Goal: Task Accomplishment & Management: Manage account settings

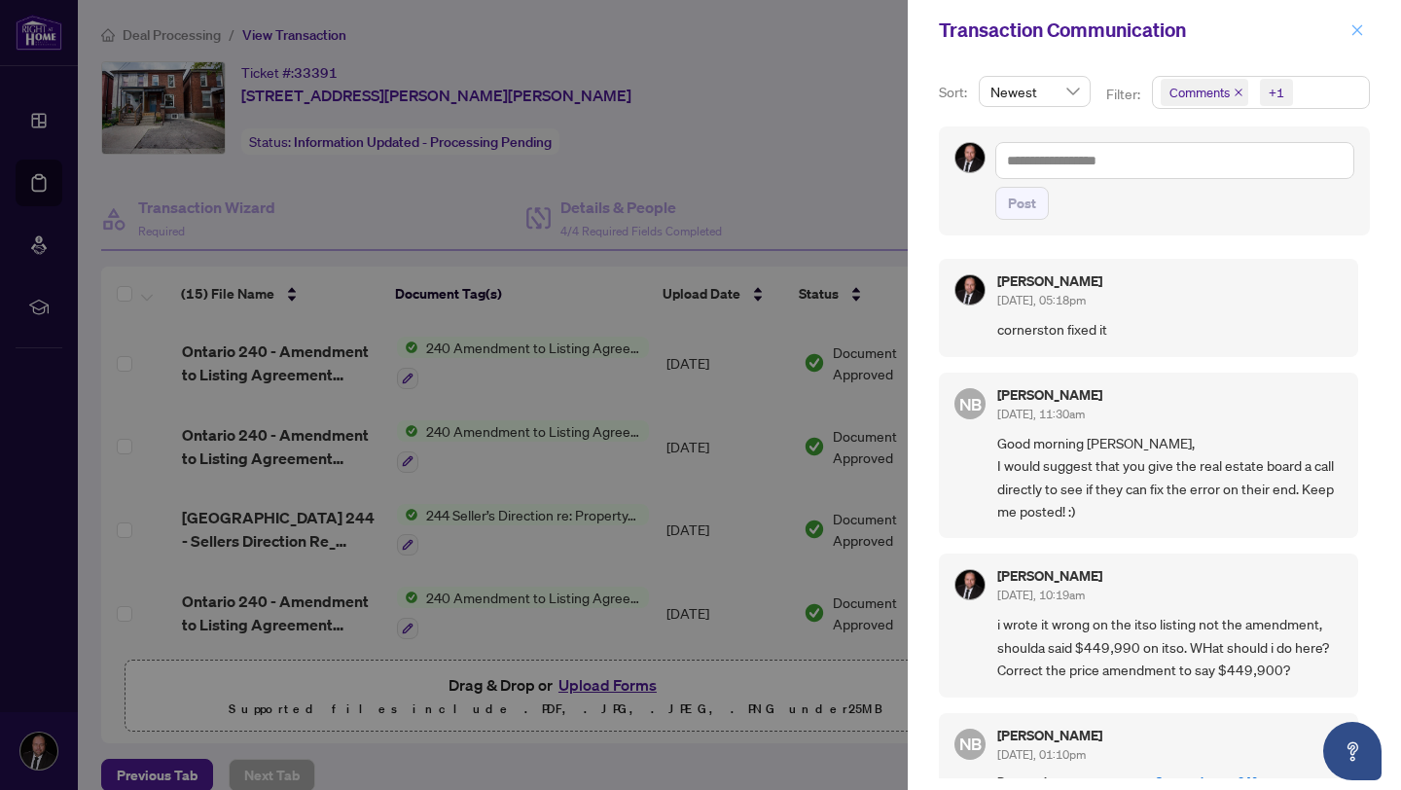
click at [1363, 28] on icon "close" at bounding box center [1358, 30] width 14 height 14
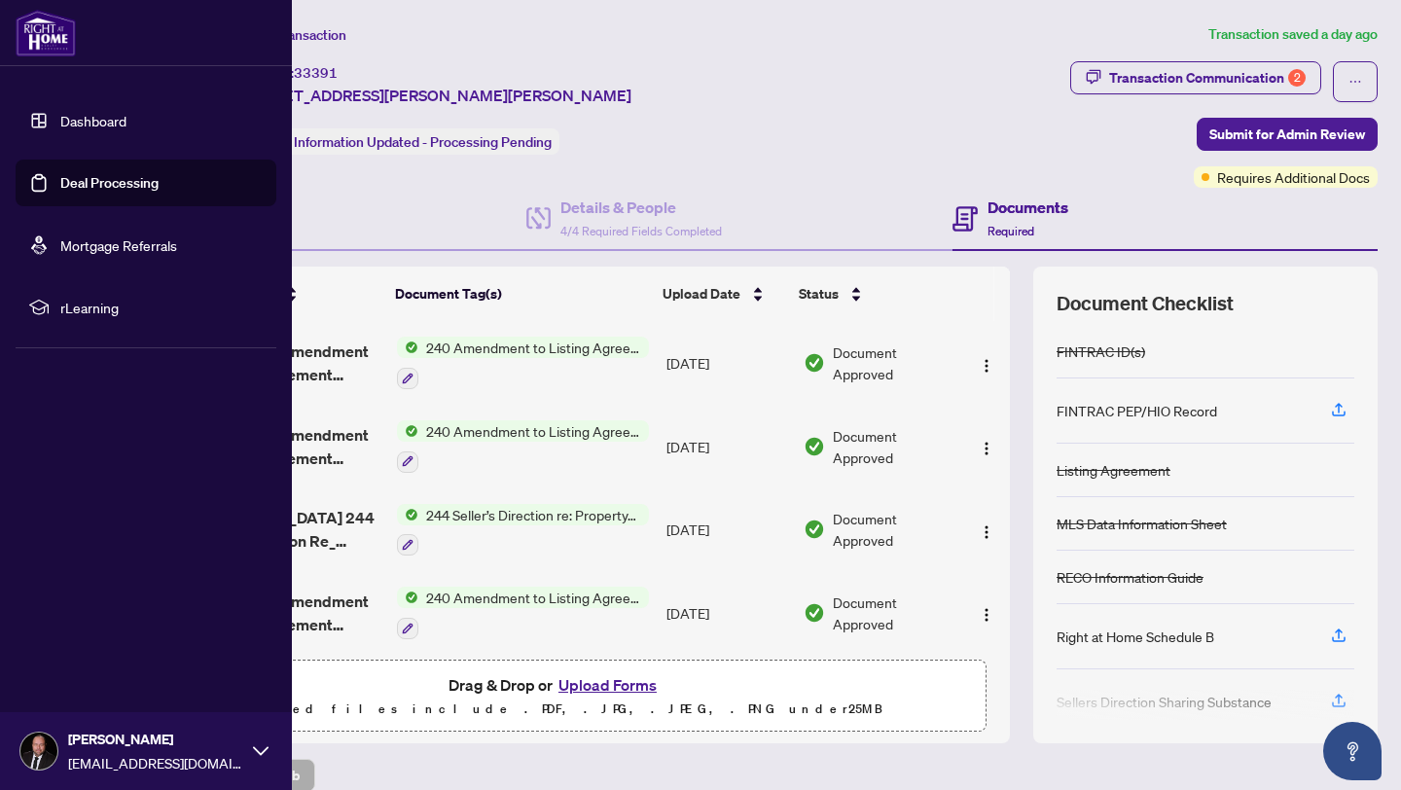
click at [60, 125] on link "Dashboard" at bounding box center [93, 121] width 66 height 18
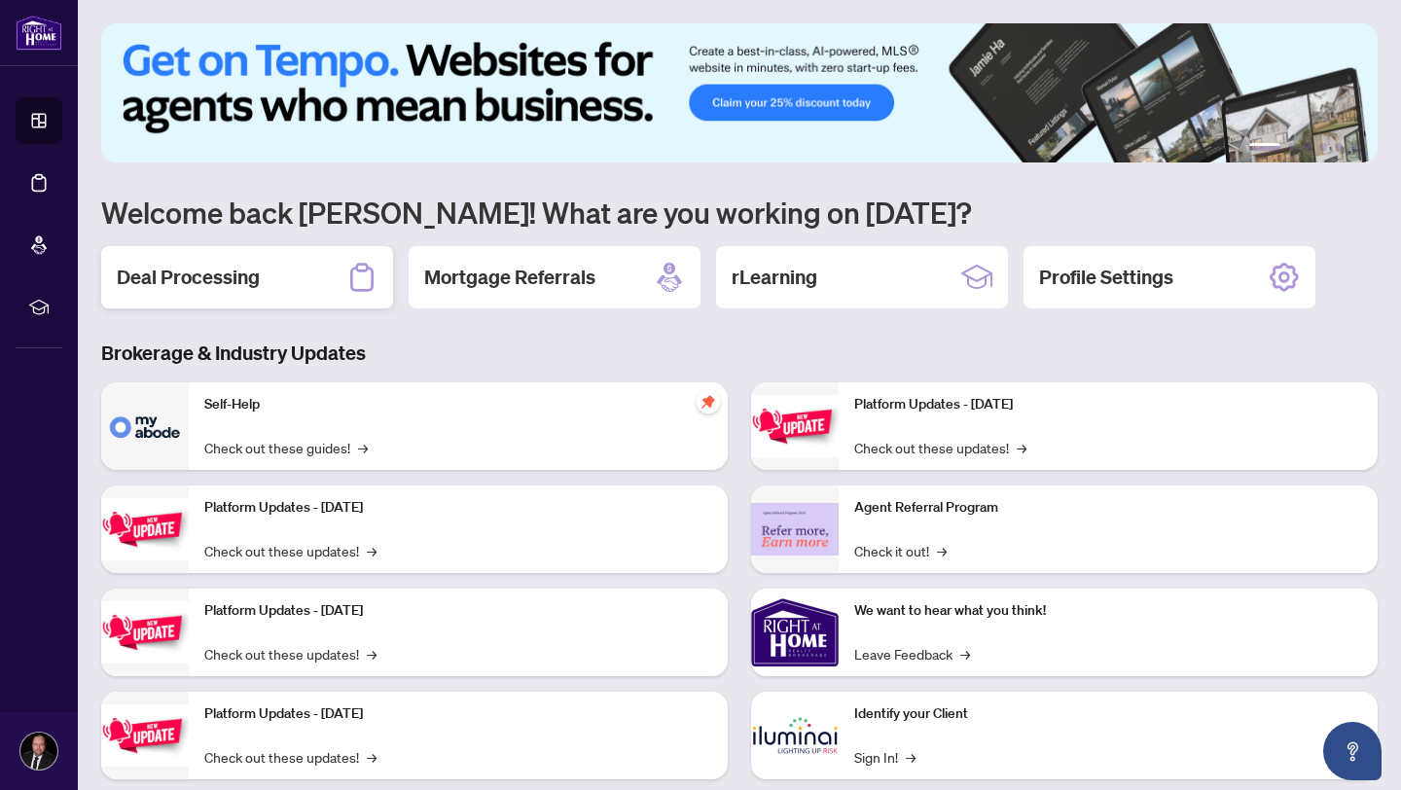
click at [242, 293] on div "Deal Processing" at bounding box center [247, 277] width 292 height 62
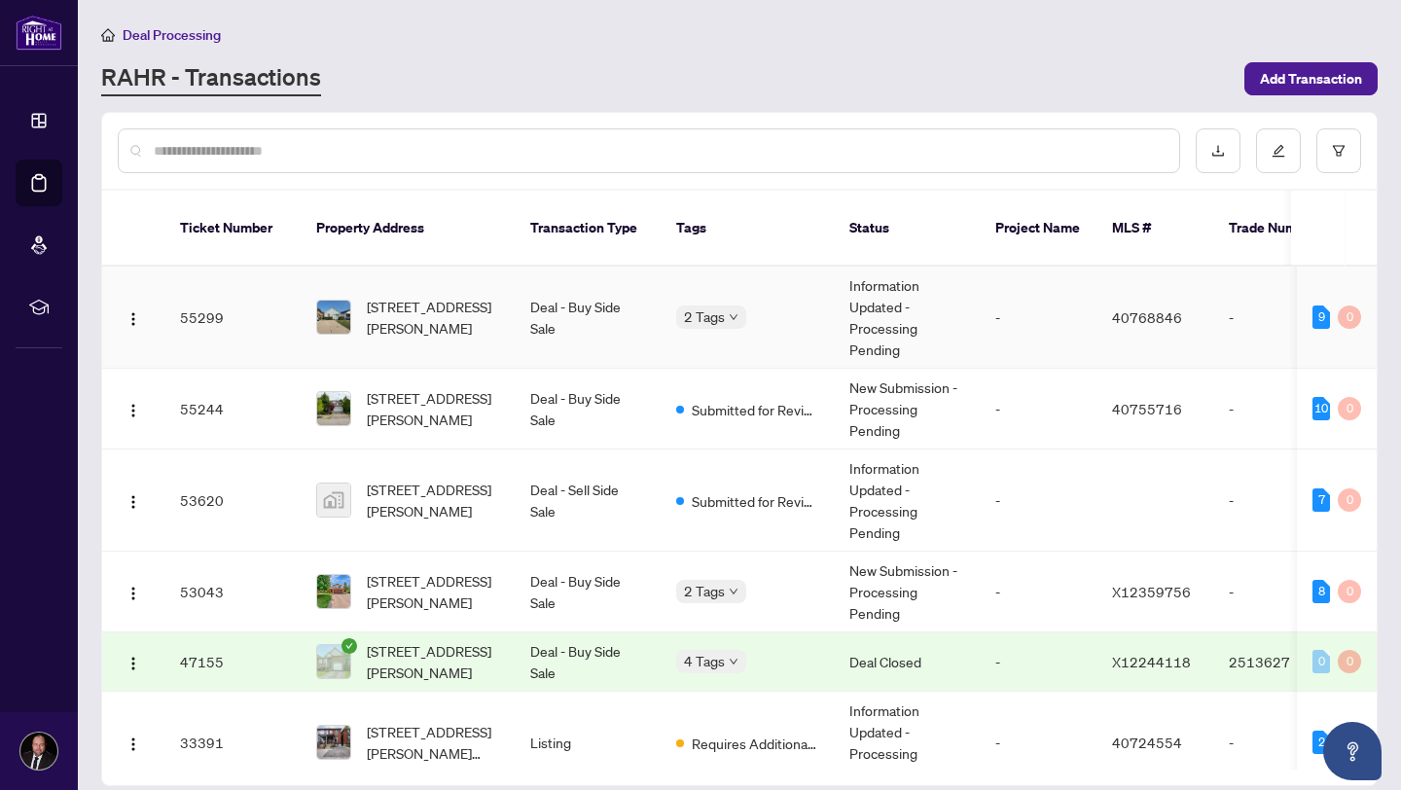
click at [487, 322] on td "[STREET_ADDRESS][PERSON_NAME]" at bounding box center [408, 318] width 214 height 102
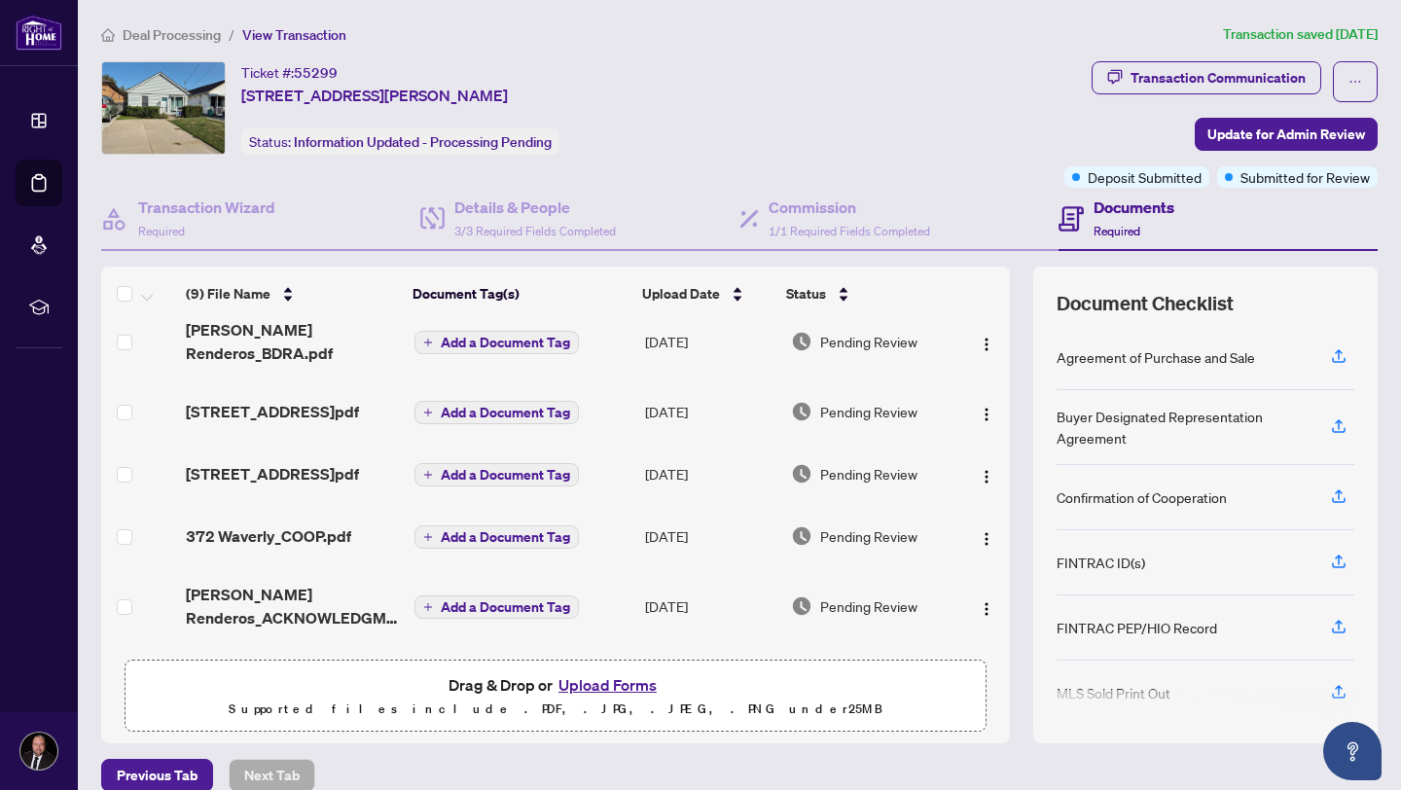
scroll to position [301, 0]
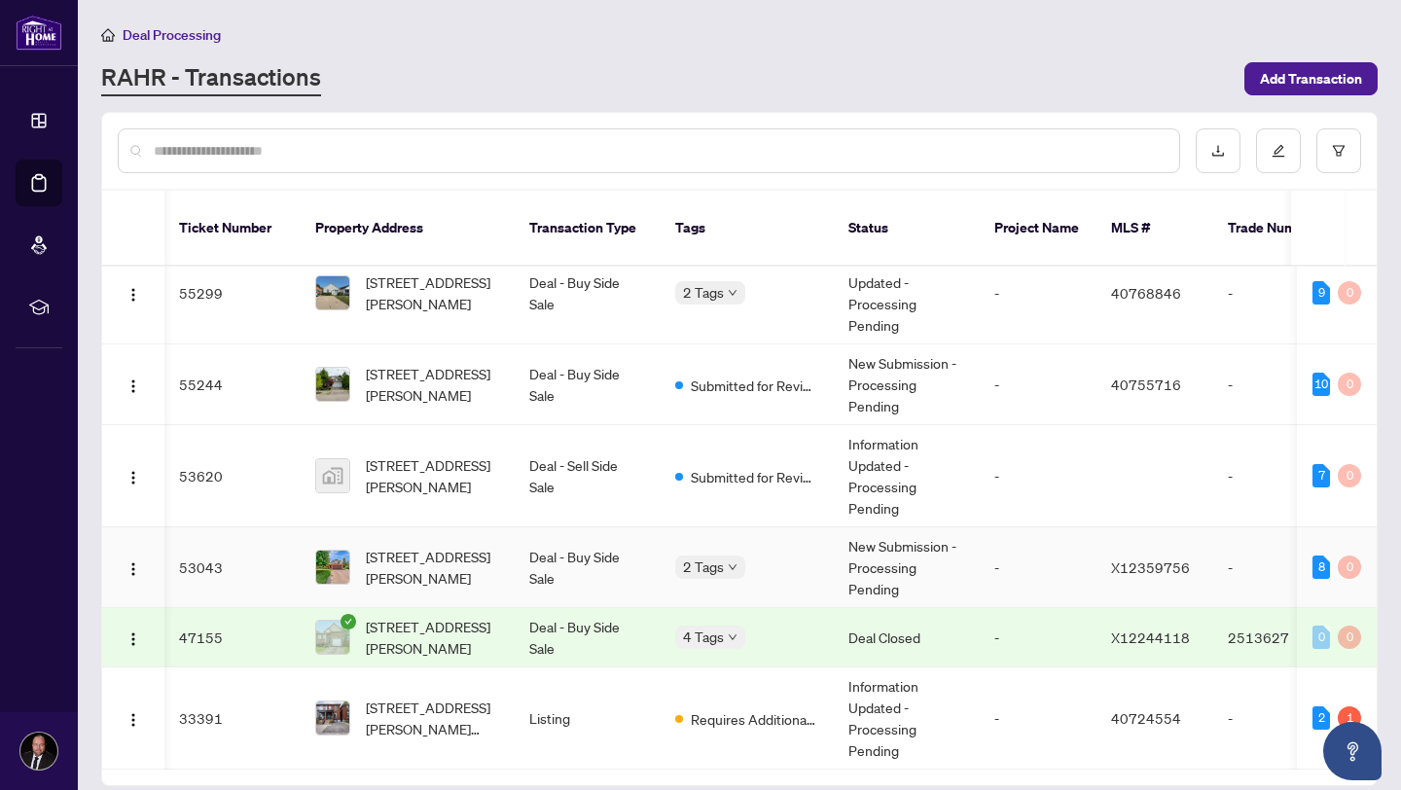
scroll to position [0, 5]
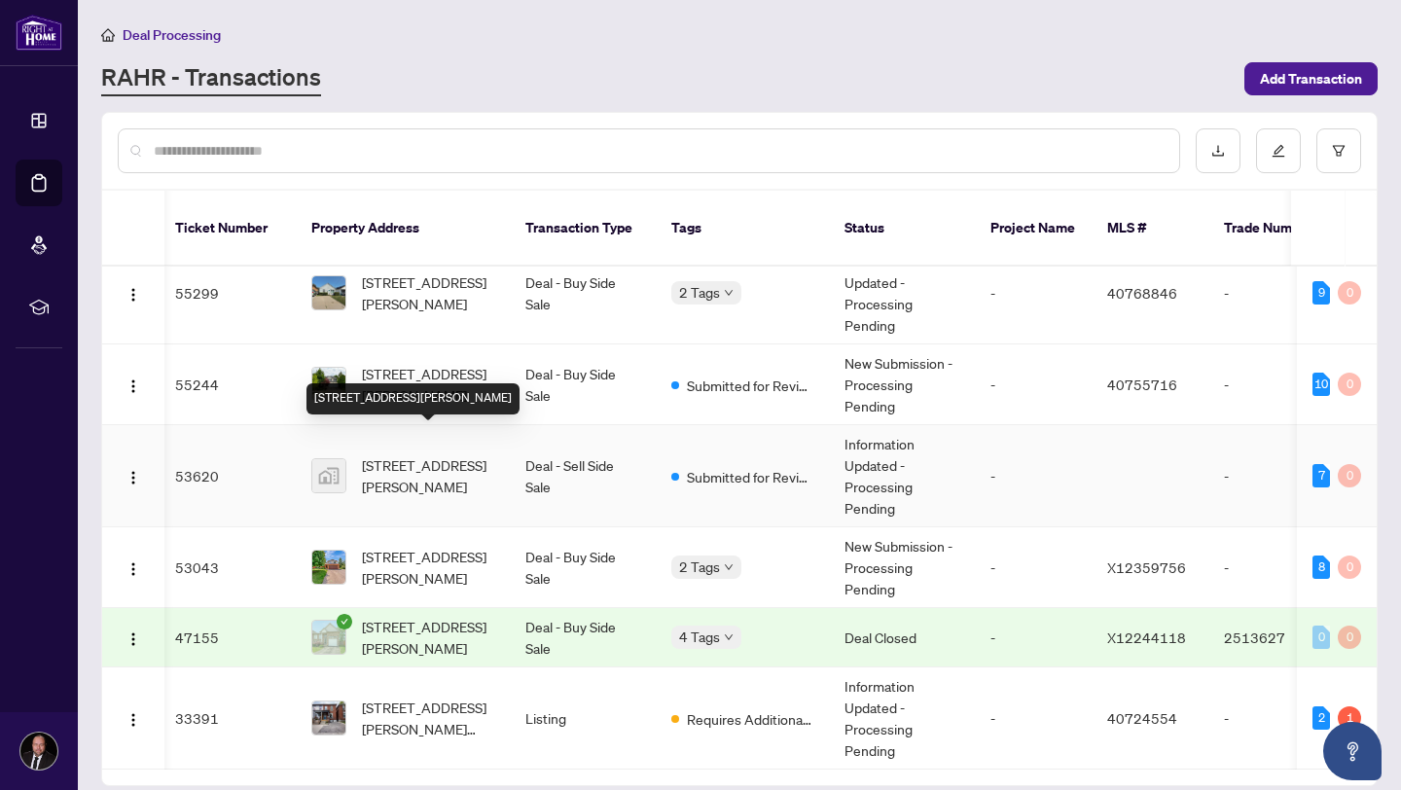
click at [453, 459] on span "[STREET_ADDRESS][PERSON_NAME]" at bounding box center [428, 475] width 132 height 43
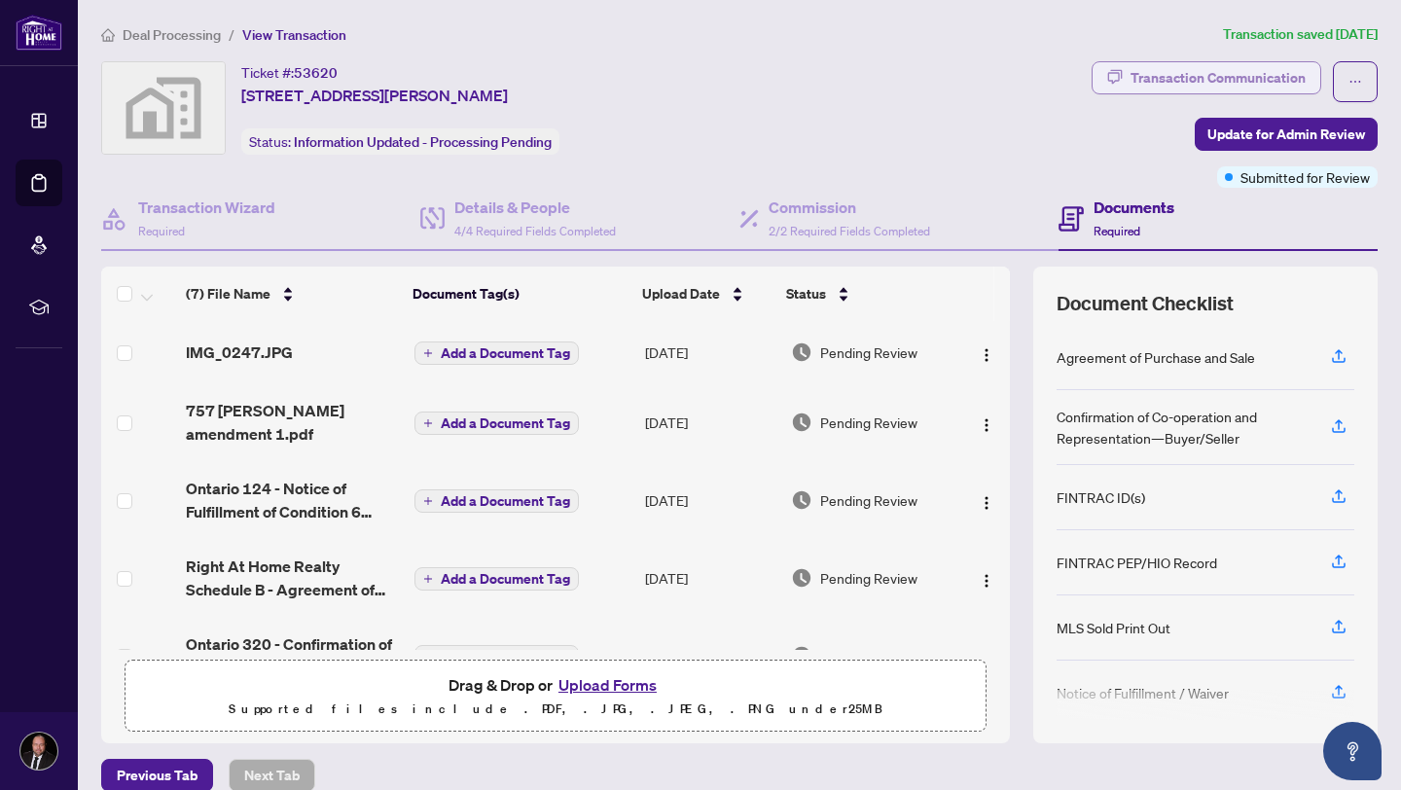
click at [1230, 79] on div "Transaction Communication" at bounding box center [1218, 77] width 175 height 31
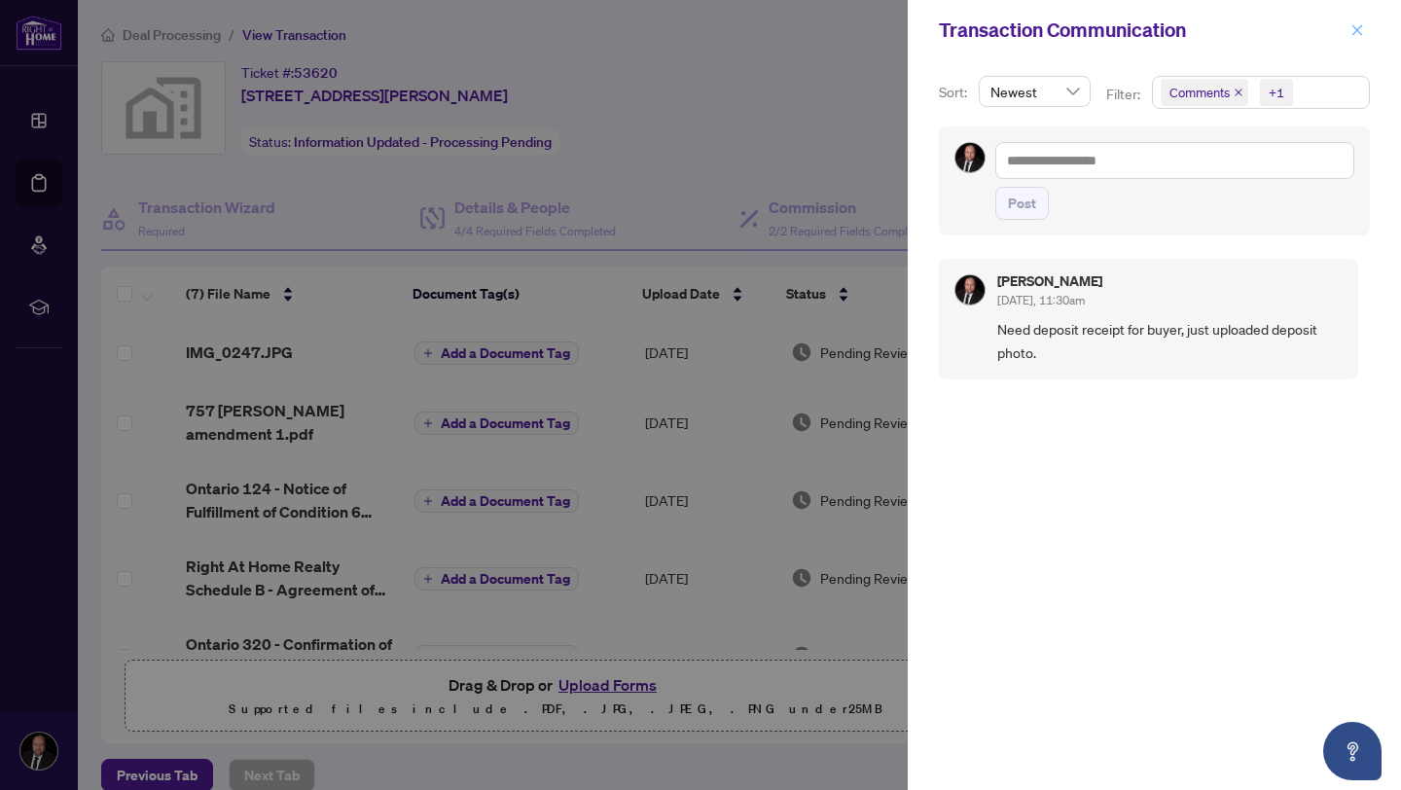
click at [1358, 32] on icon "close" at bounding box center [1358, 29] width 11 height 11
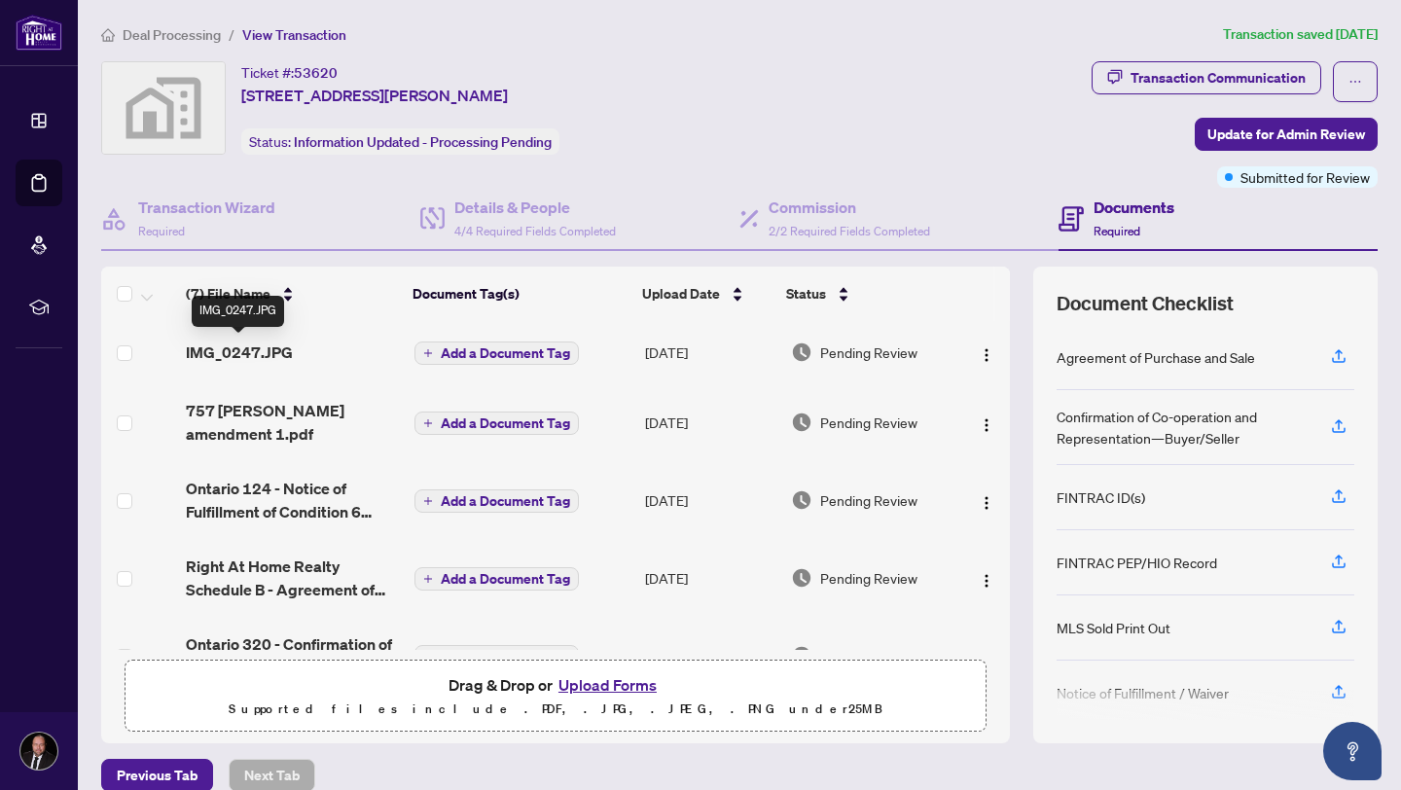
click at [231, 352] on span "IMG_0247.JPG" at bounding box center [239, 352] width 107 height 23
click at [979, 357] on img "button" at bounding box center [987, 355] width 16 height 16
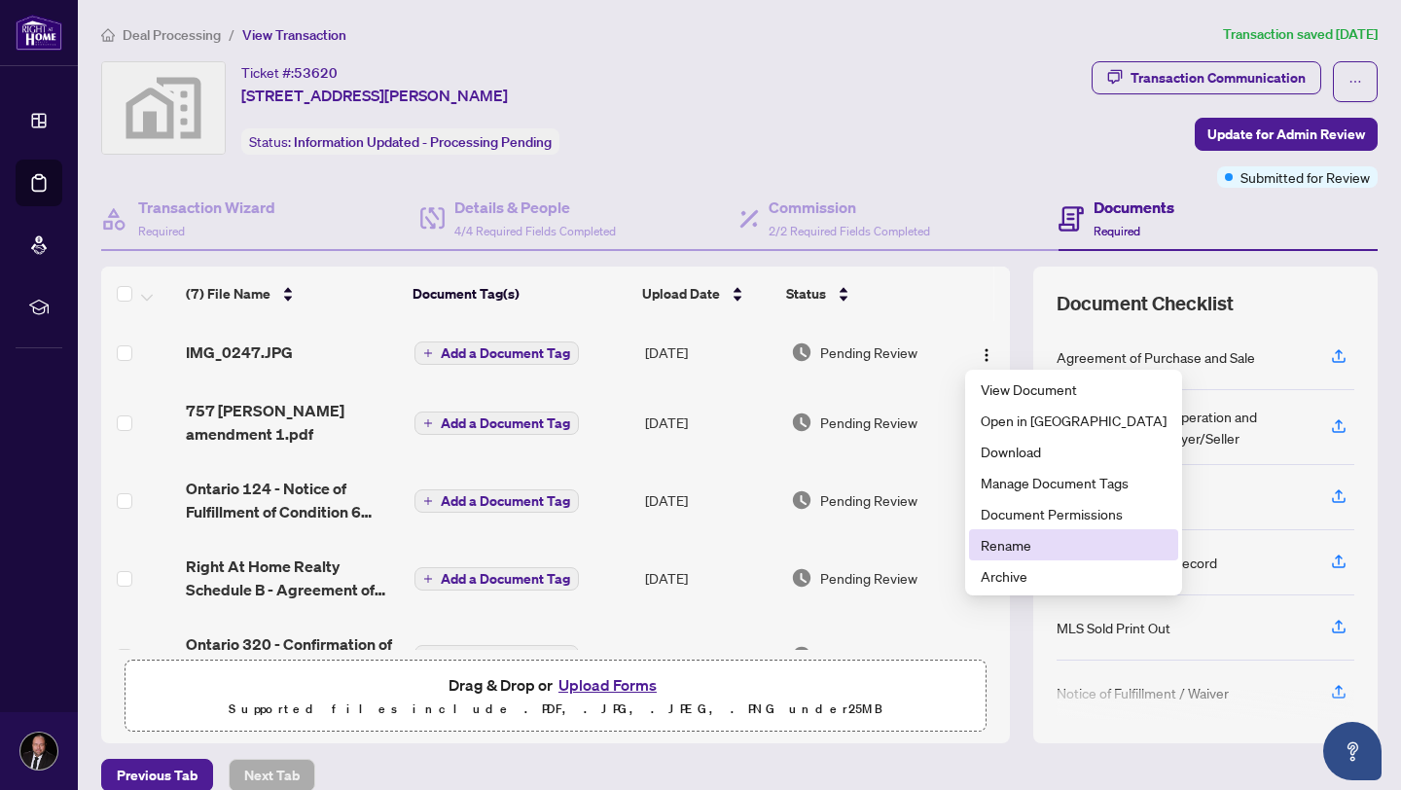
click at [1027, 545] on span "Rename" at bounding box center [1074, 544] width 186 height 21
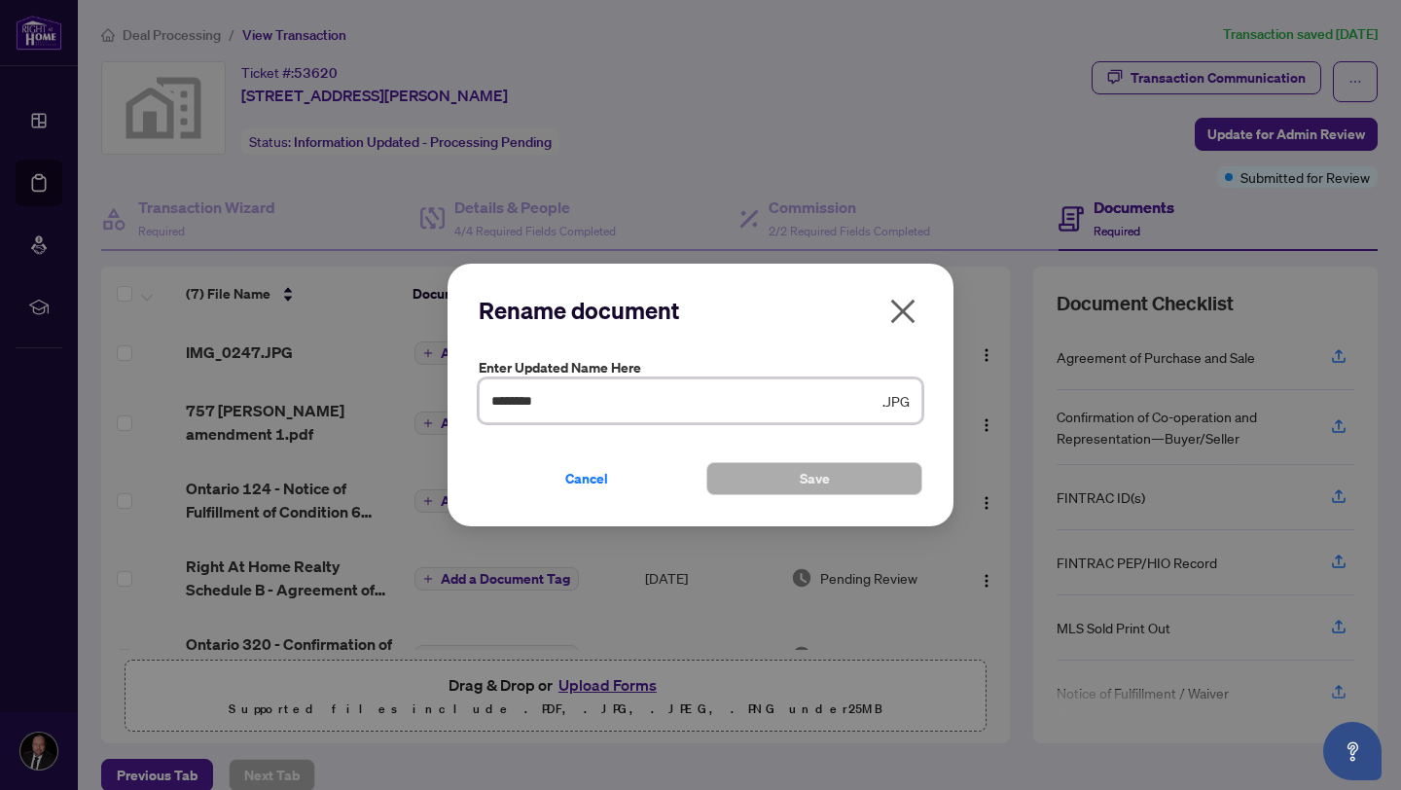
click at [578, 393] on input "********" at bounding box center [684, 400] width 387 height 21
click at [577, 393] on input "********" at bounding box center [684, 400] width 387 height 21
type input "*******"
click at [812, 481] on span "Save" at bounding box center [815, 478] width 30 height 31
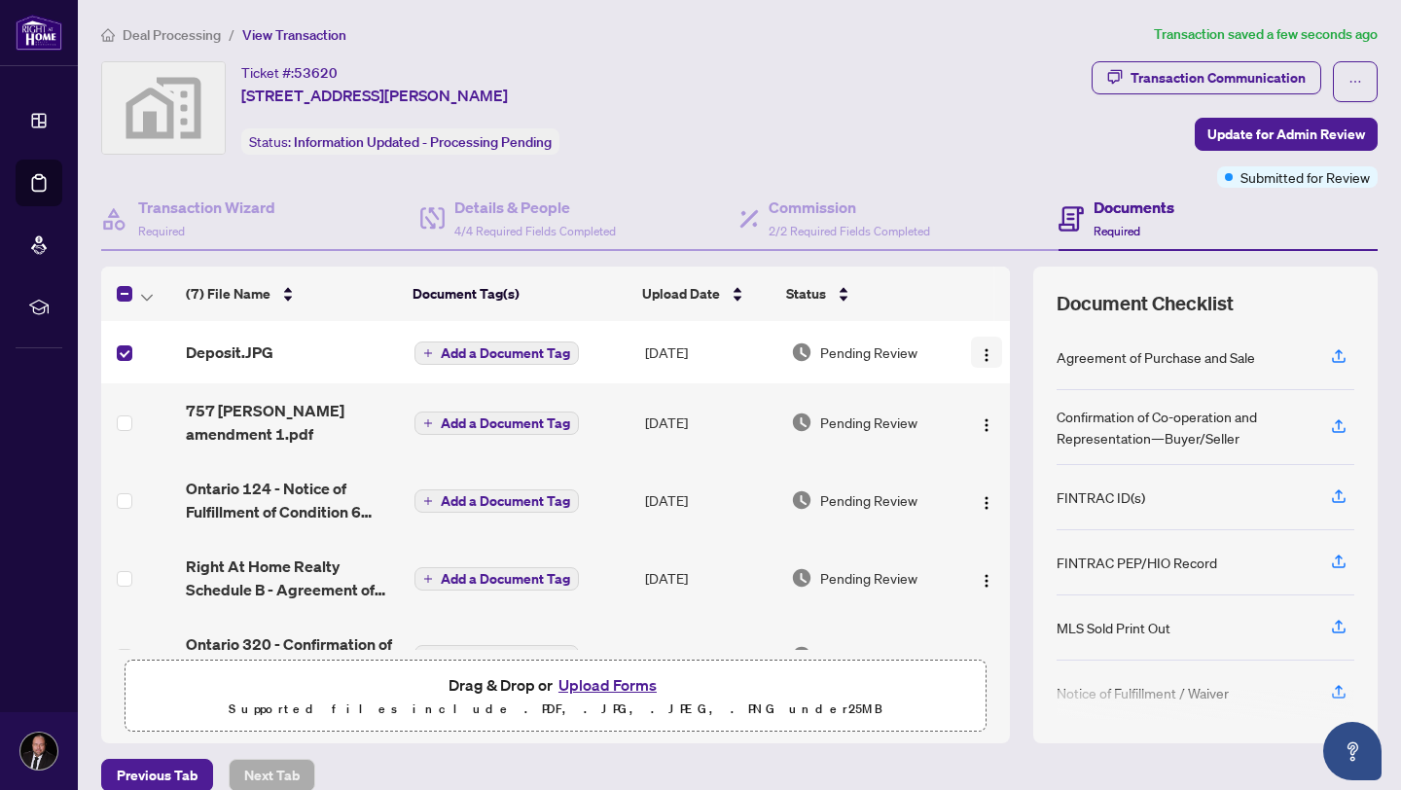
click at [982, 352] on img "button" at bounding box center [987, 355] width 16 height 16
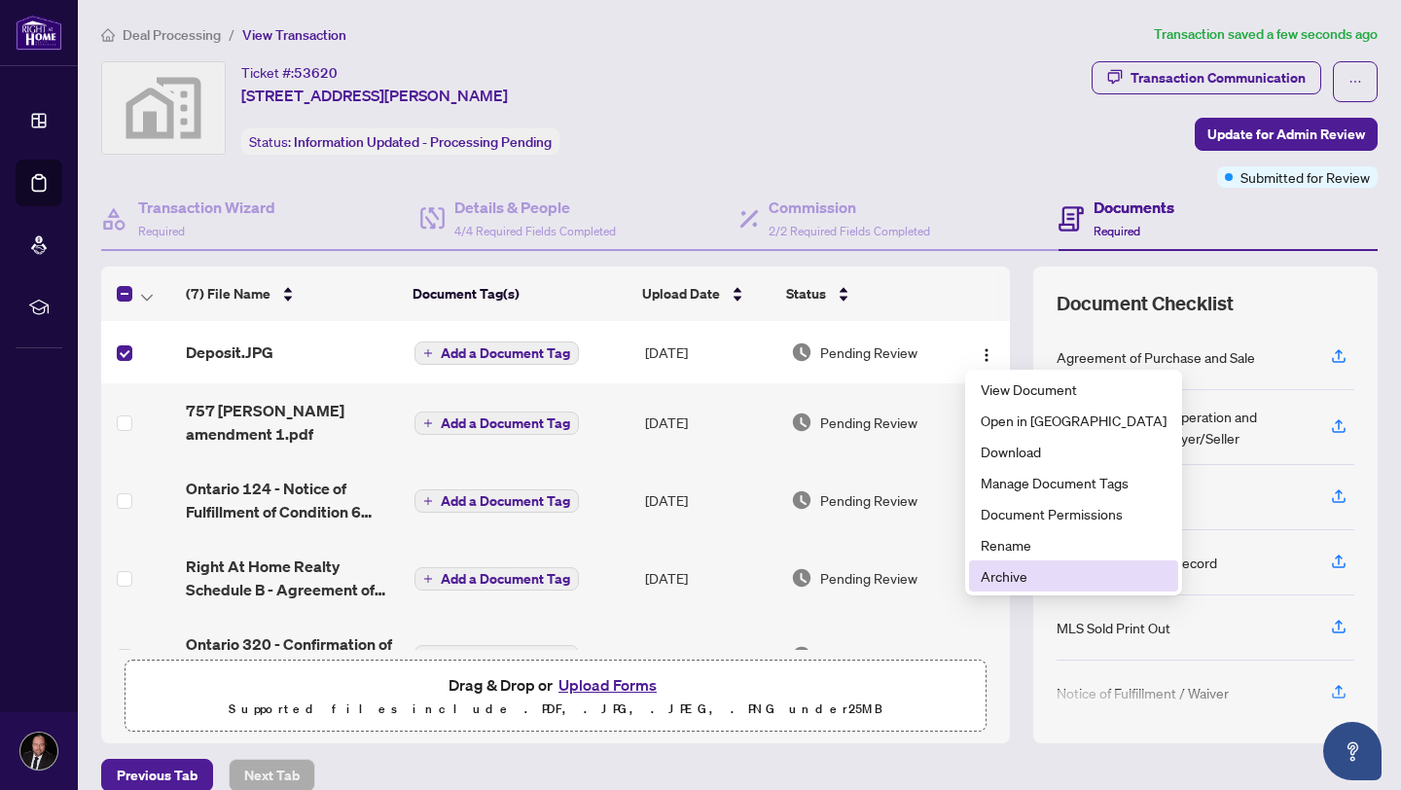
click at [1067, 577] on span "Archive" at bounding box center [1074, 575] width 186 height 21
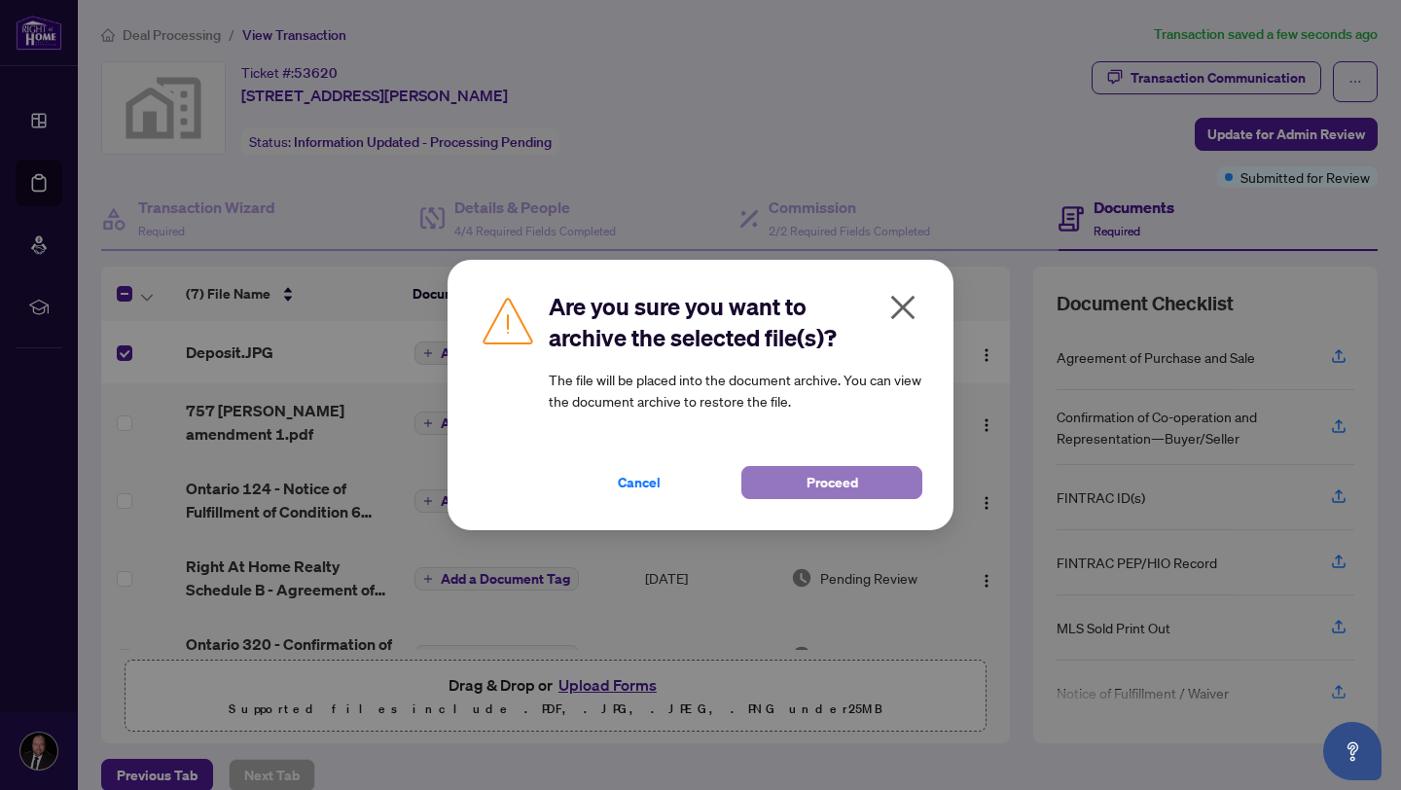
click at [837, 480] on span "Proceed" at bounding box center [833, 482] width 52 height 31
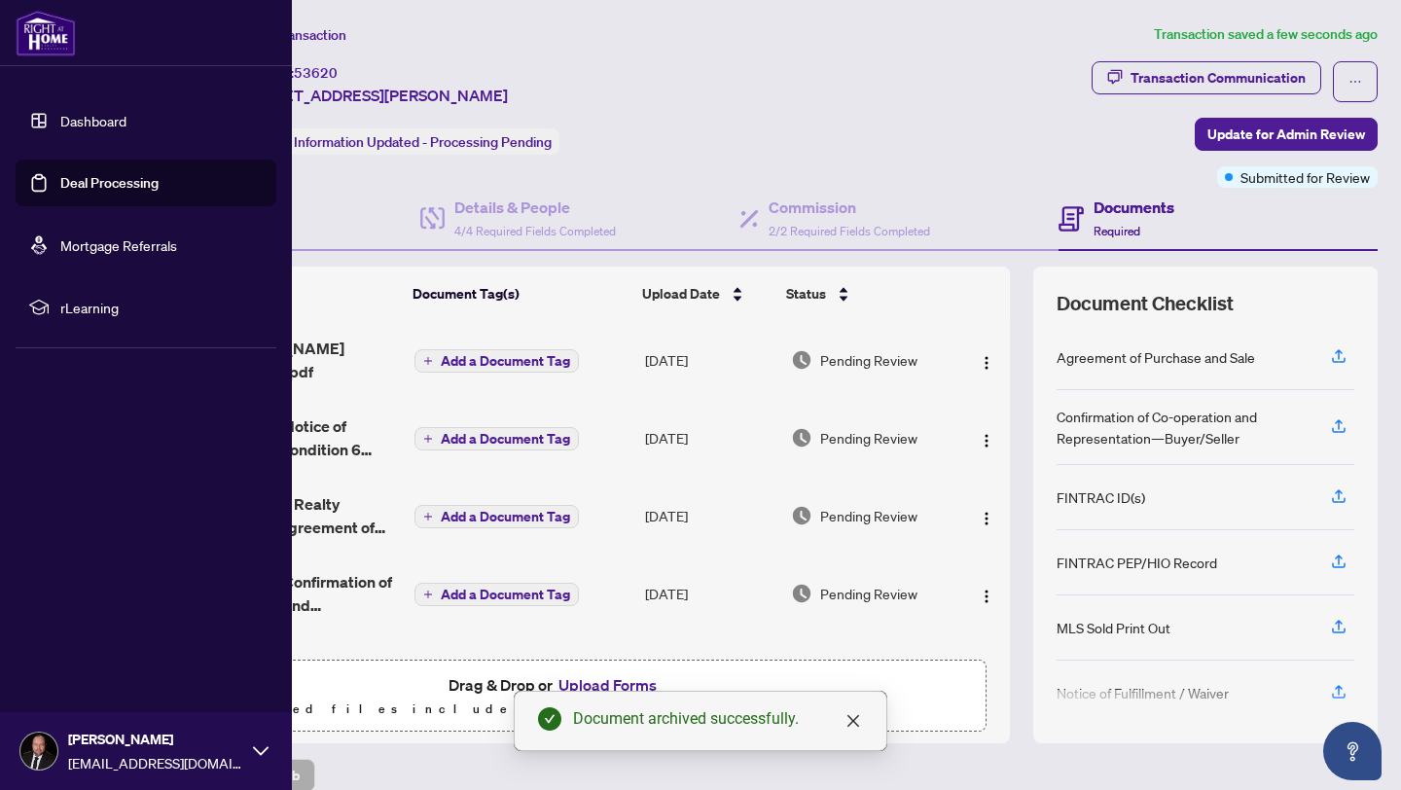
click at [60, 126] on link "Dashboard" at bounding box center [93, 121] width 66 height 18
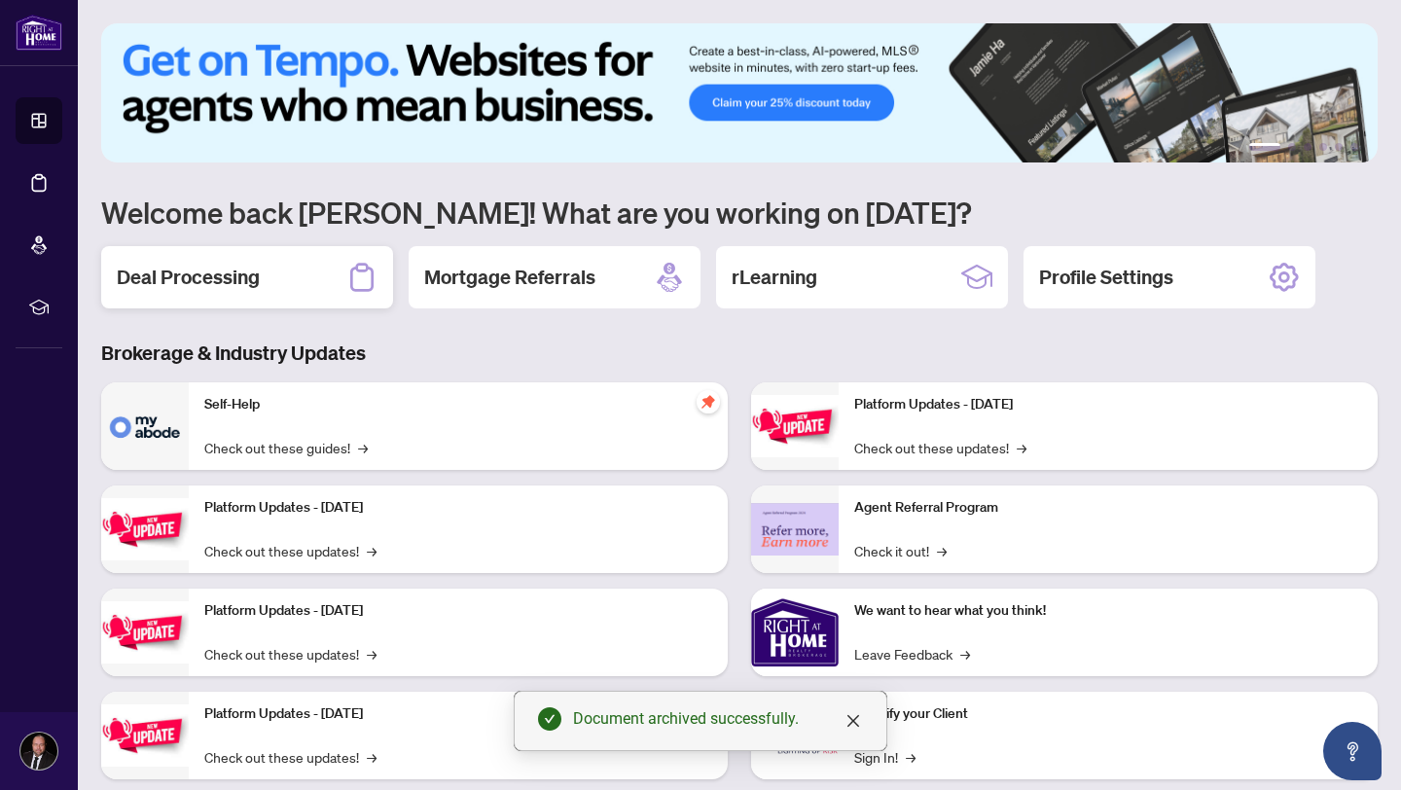
click at [243, 286] on h2 "Deal Processing" at bounding box center [188, 277] width 143 height 27
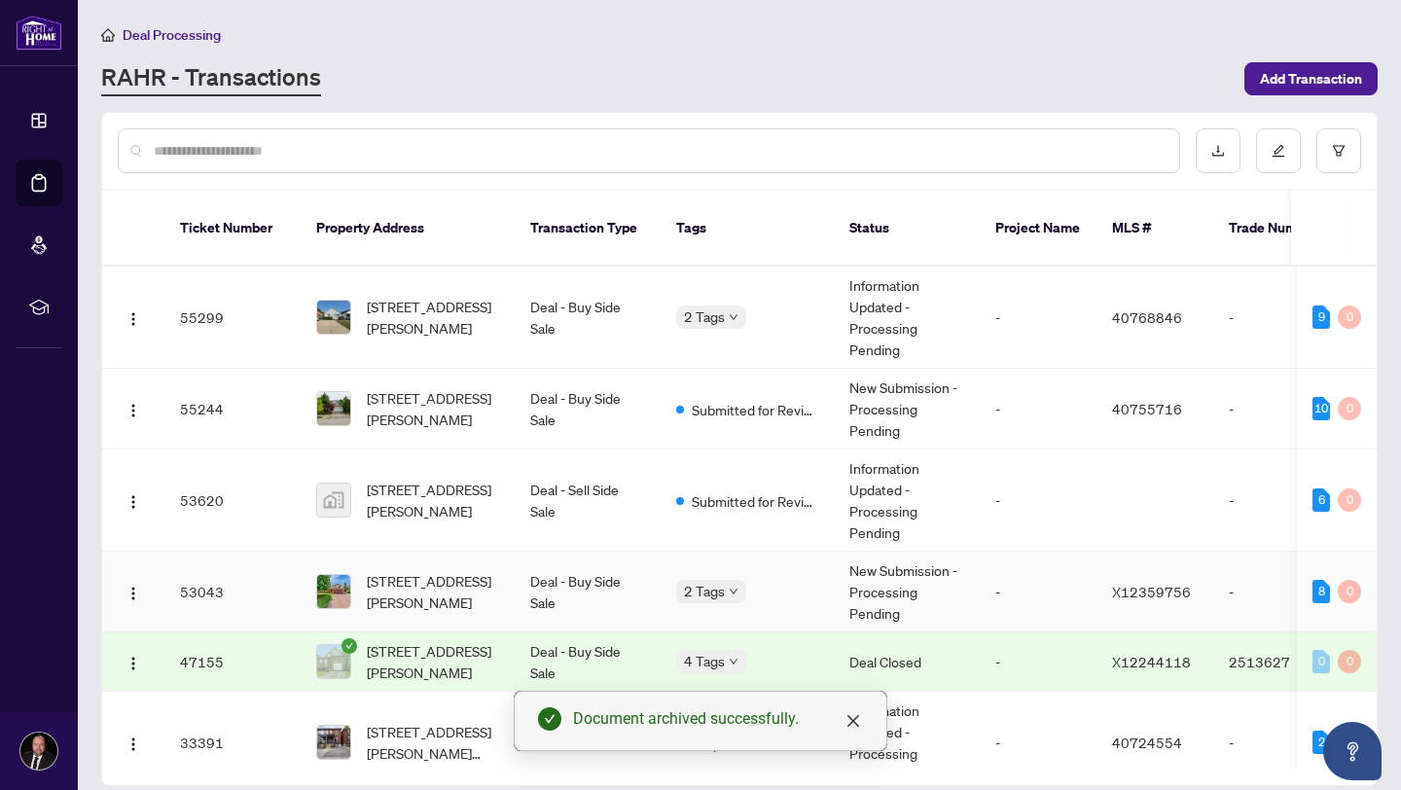
scroll to position [30, 0]
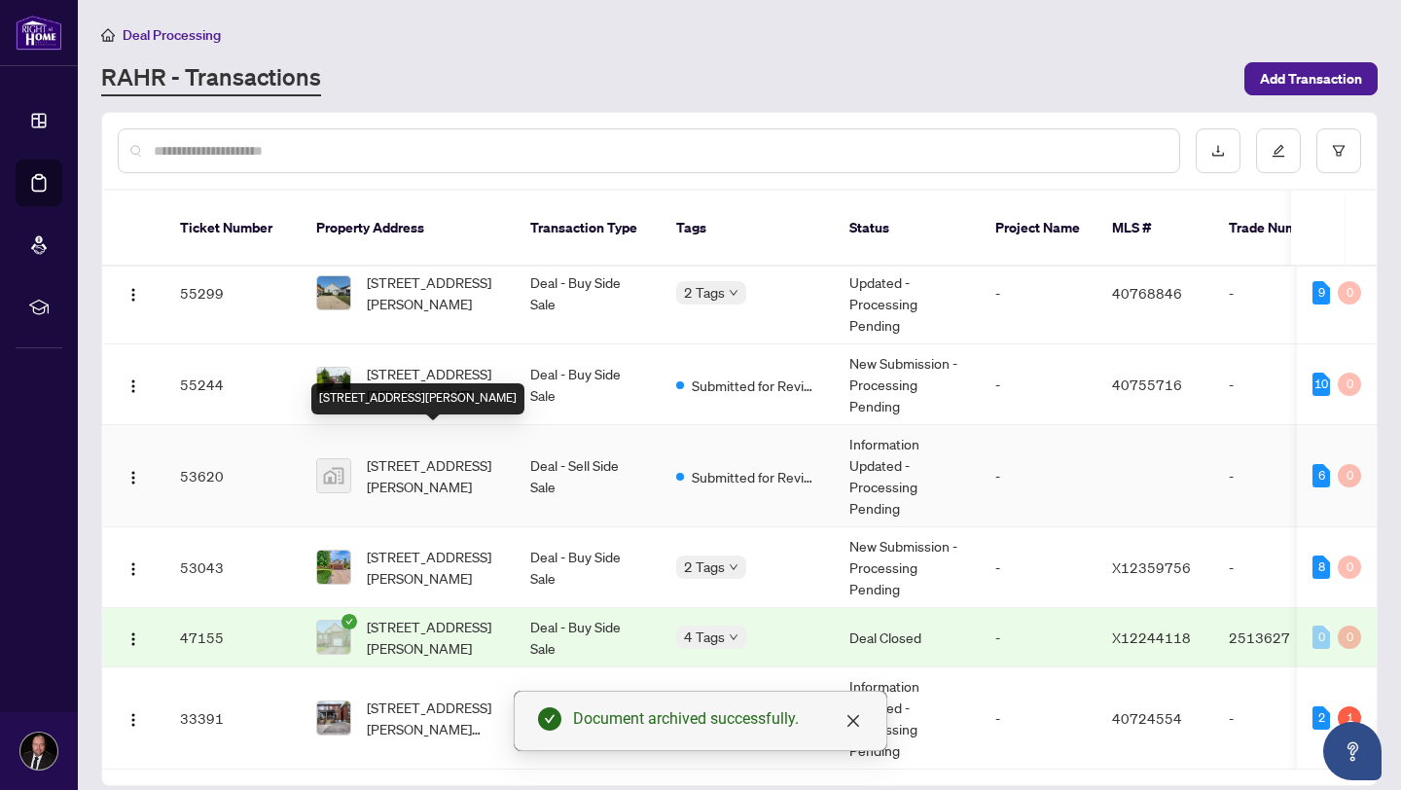
click at [443, 454] on span "[STREET_ADDRESS][PERSON_NAME]" at bounding box center [433, 475] width 132 height 43
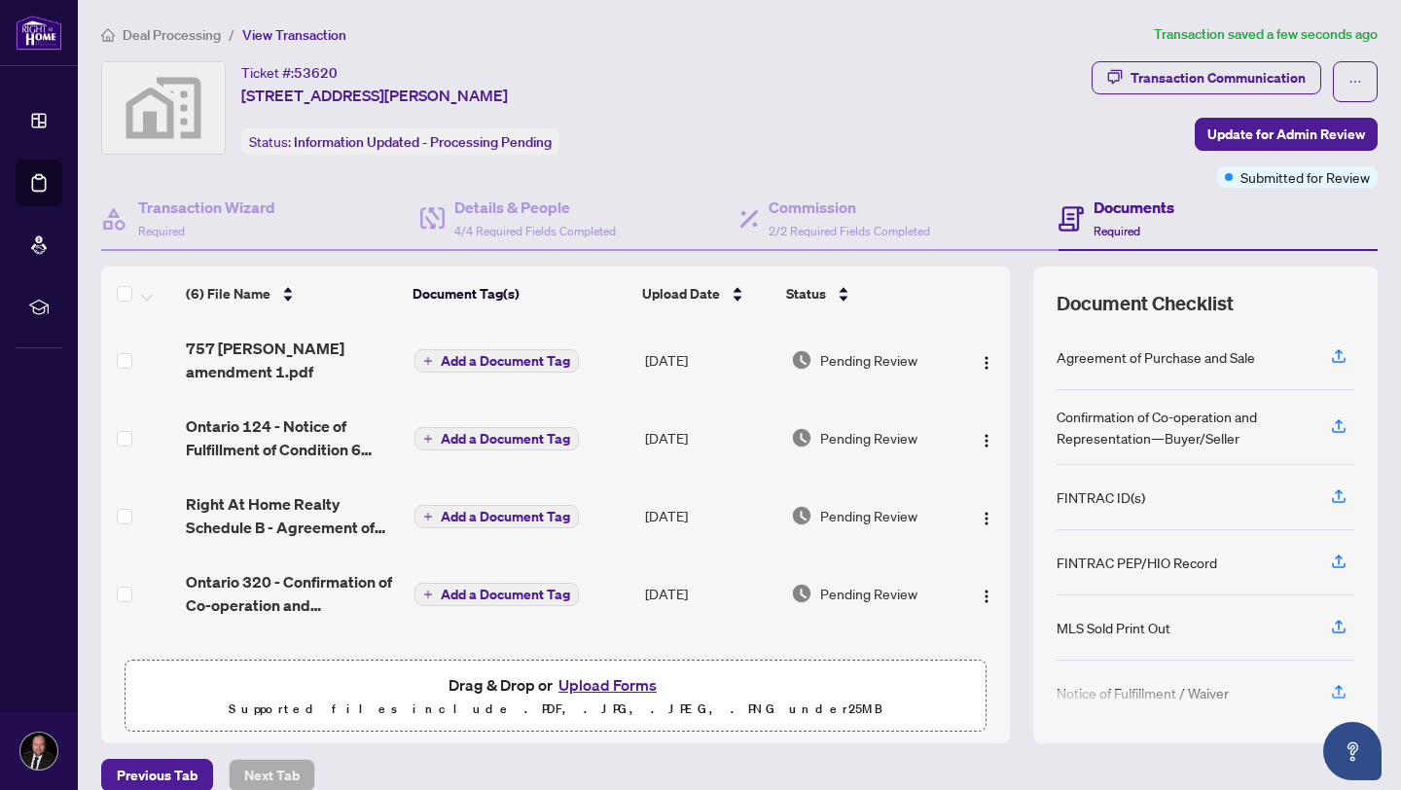
click at [620, 674] on button "Upload Forms" at bounding box center [608, 684] width 110 height 25
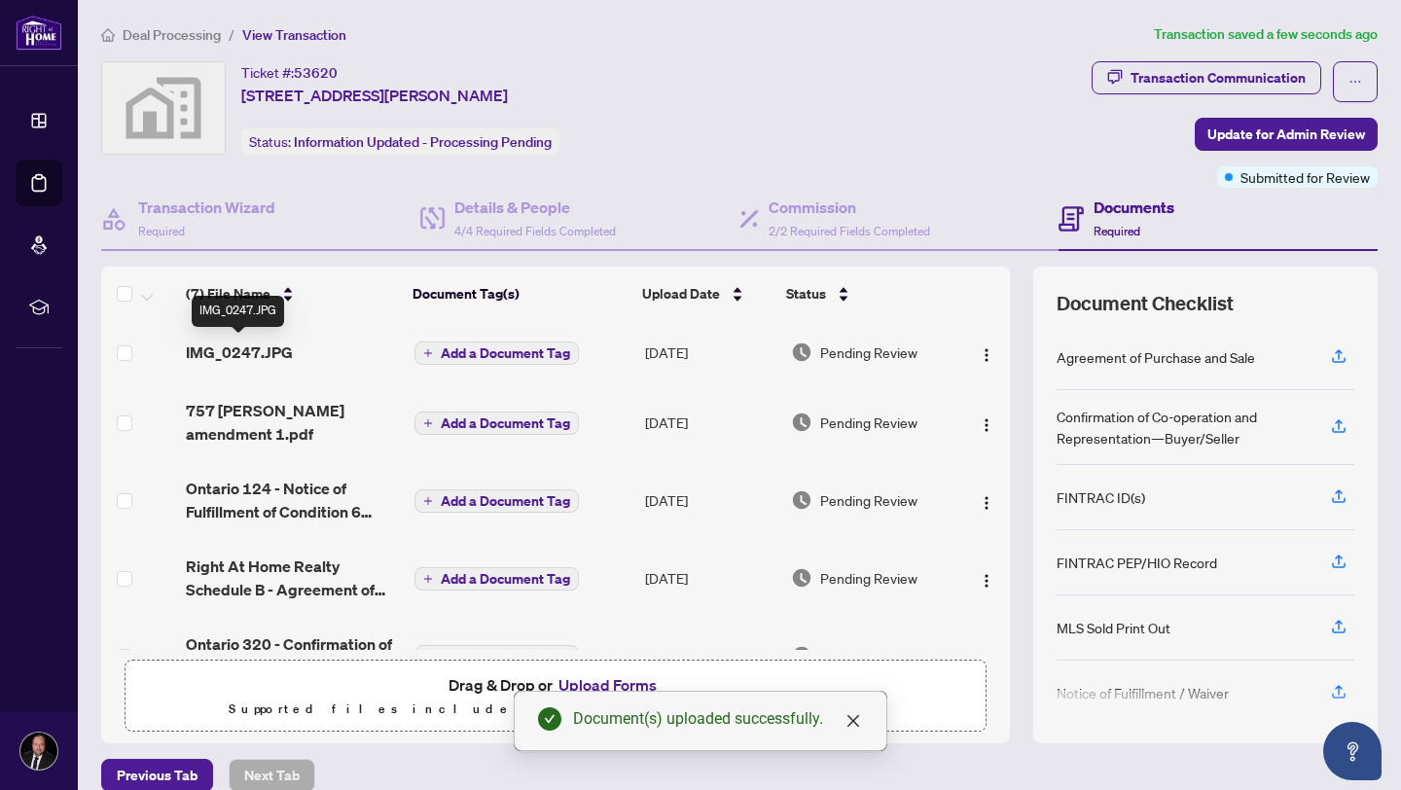
click at [260, 342] on span "IMG_0247.JPG" at bounding box center [239, 352] width 107 height 23
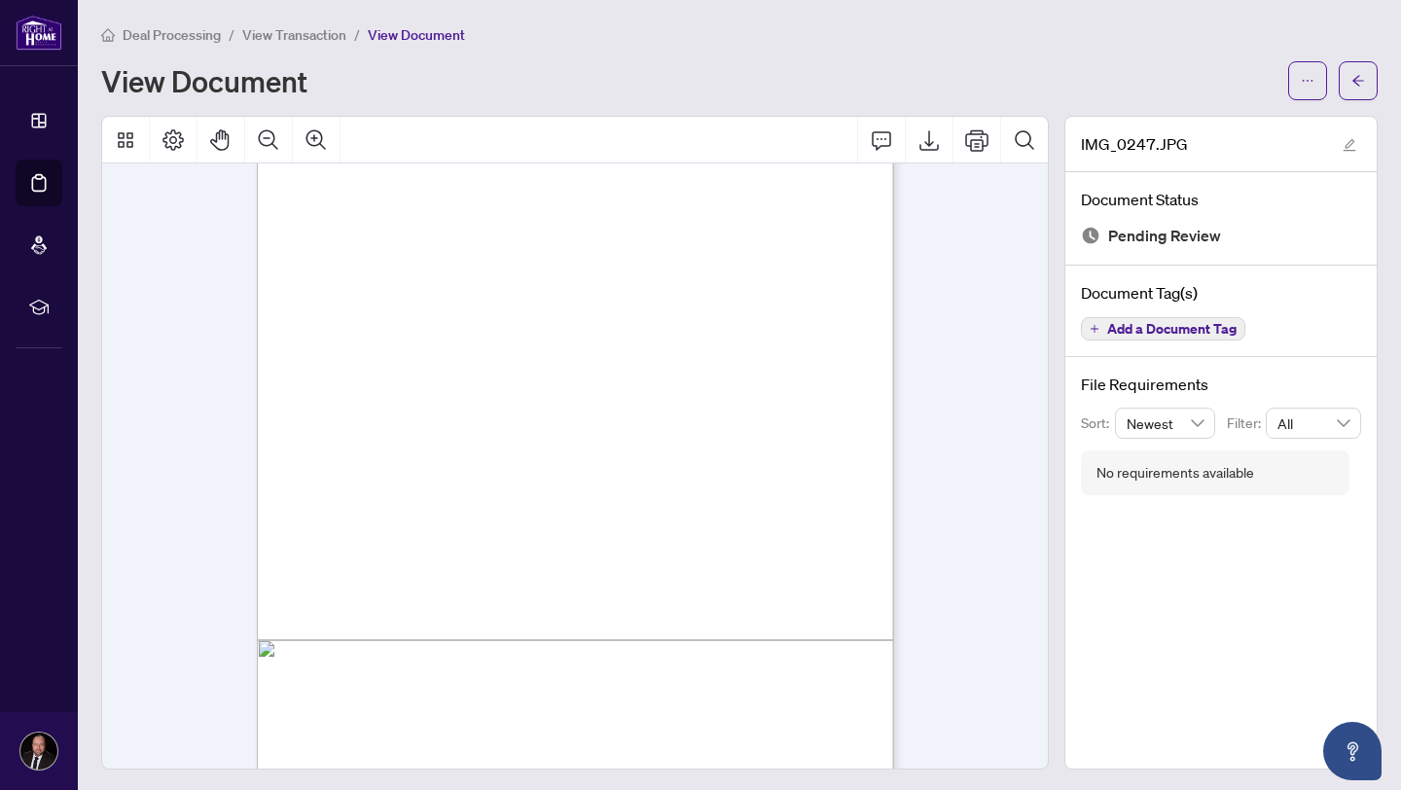
scroll to position [335, 0]
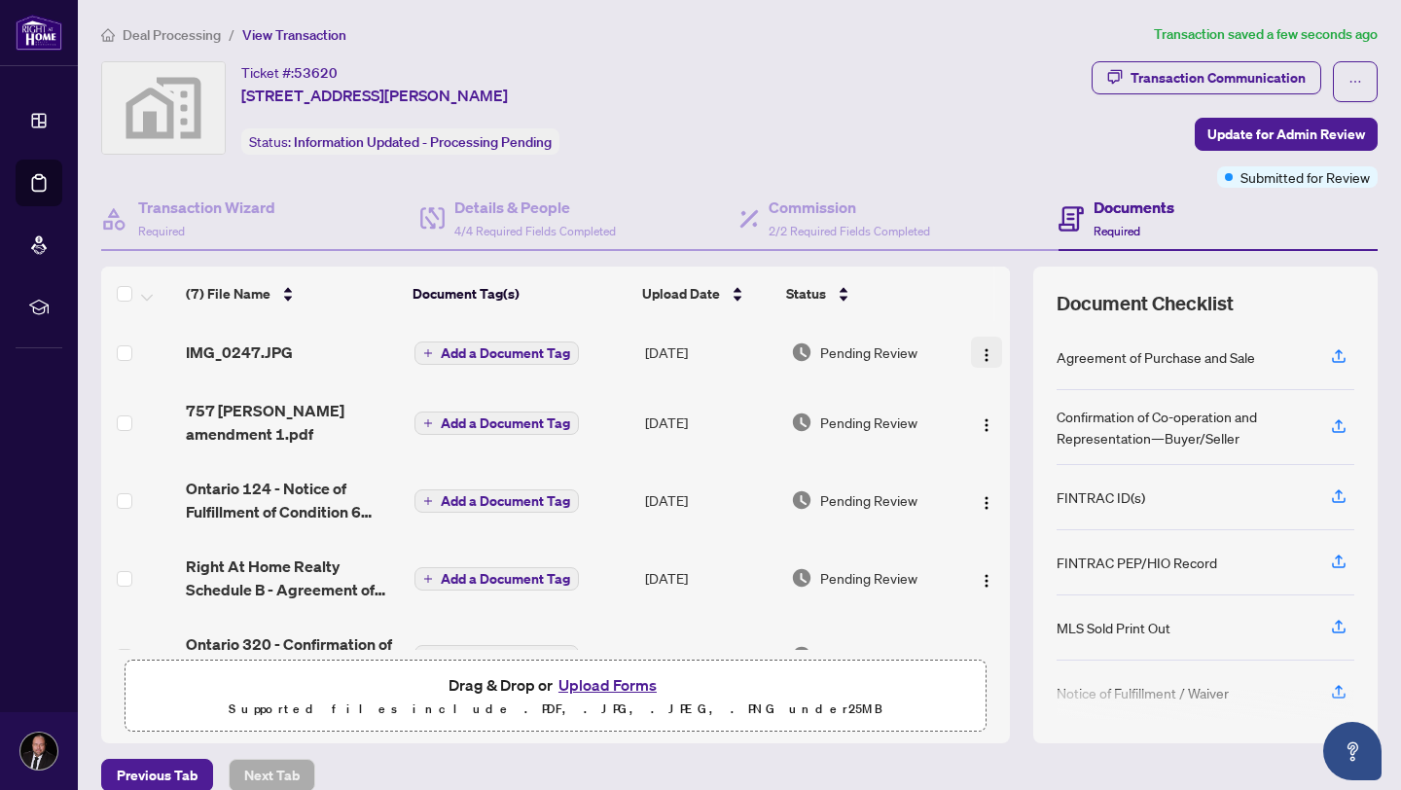
click at [987, 352] on img "button" at bounding box center [987, 355] width 16 height 16
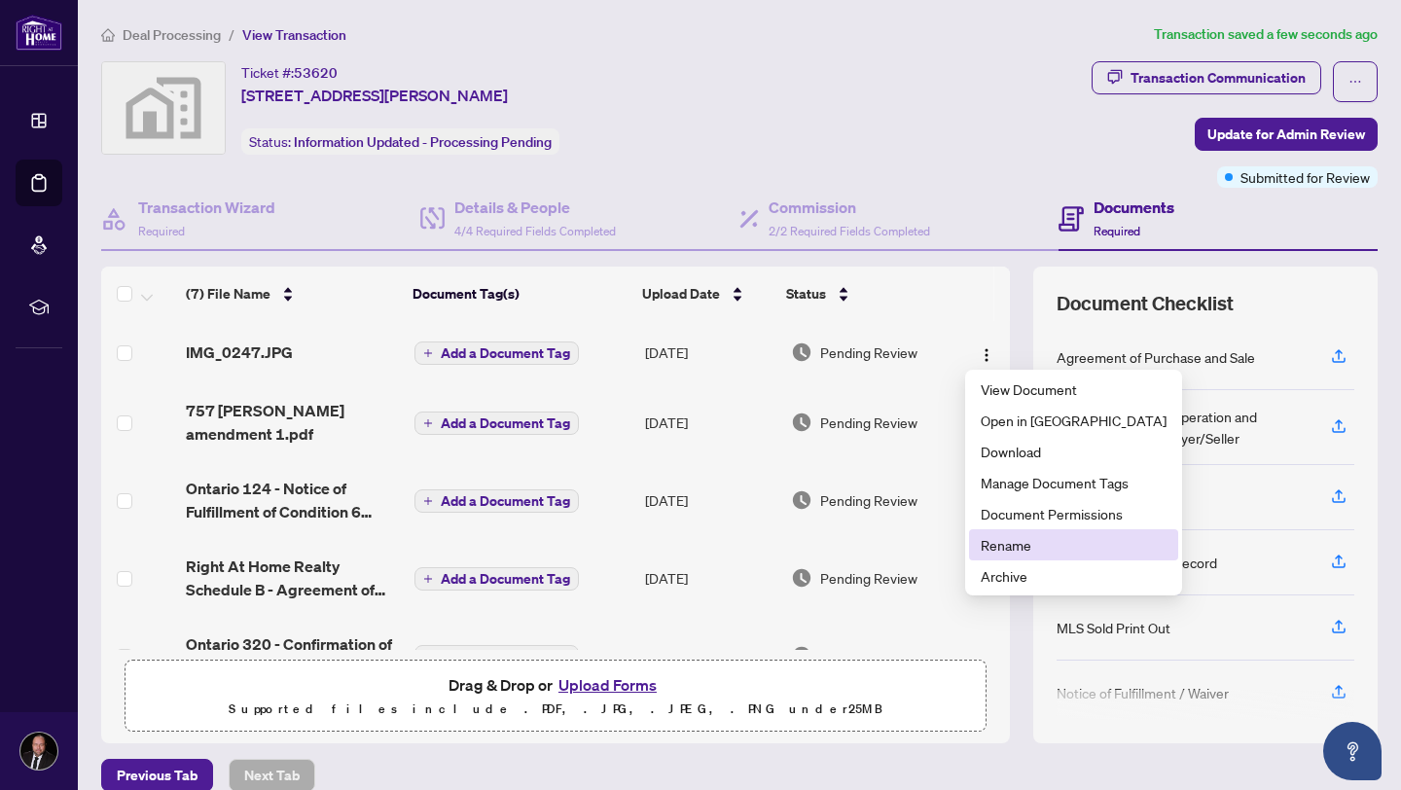
click at [1018, 557] on li "Rename" at bounding box center [1073, 544] width 209 height 31
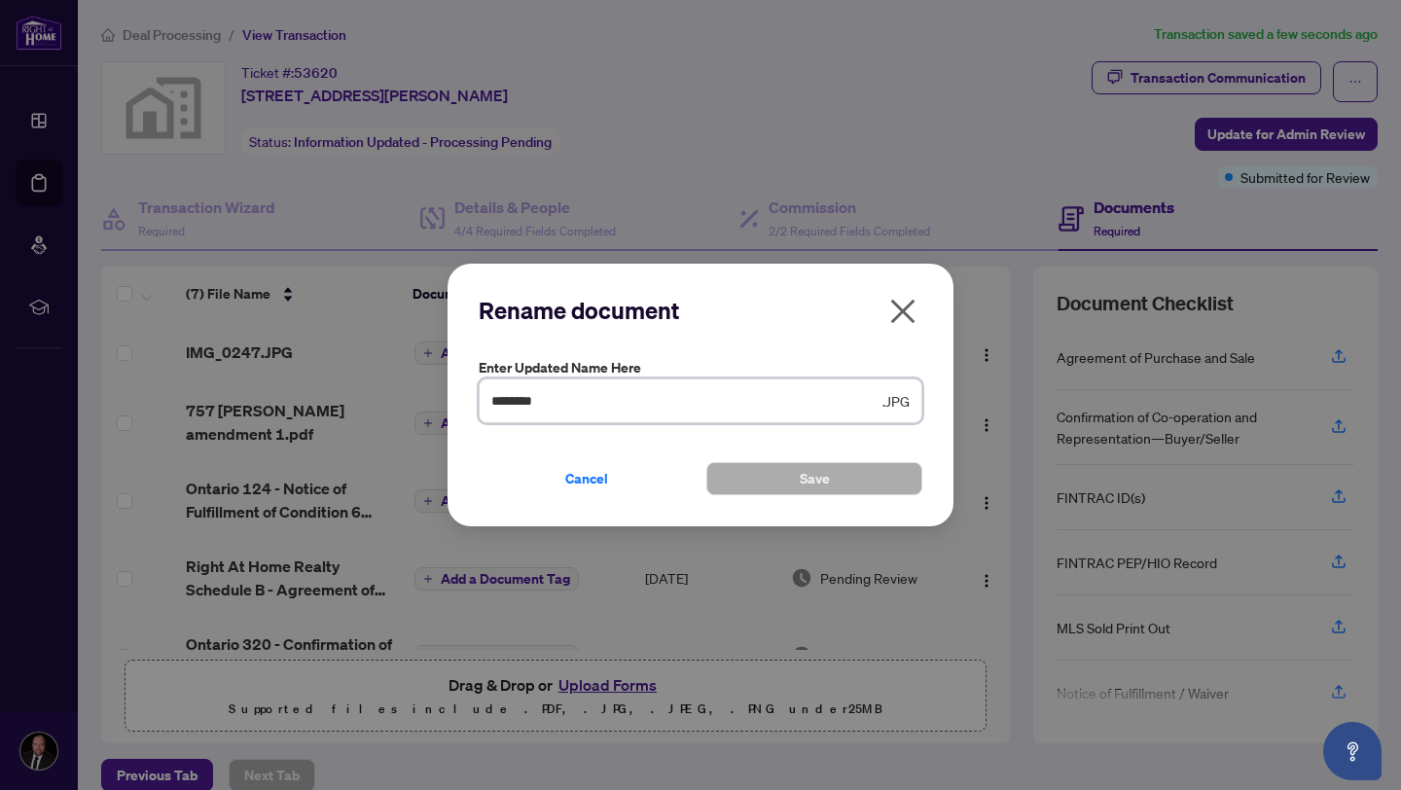
click at [567, 399] on input "********" at bounding box center [684, 400] width 387 height 21
type input "*******"
click at [802, 479] on span "Save" at bounding box center [815, 478] width 30 height 31
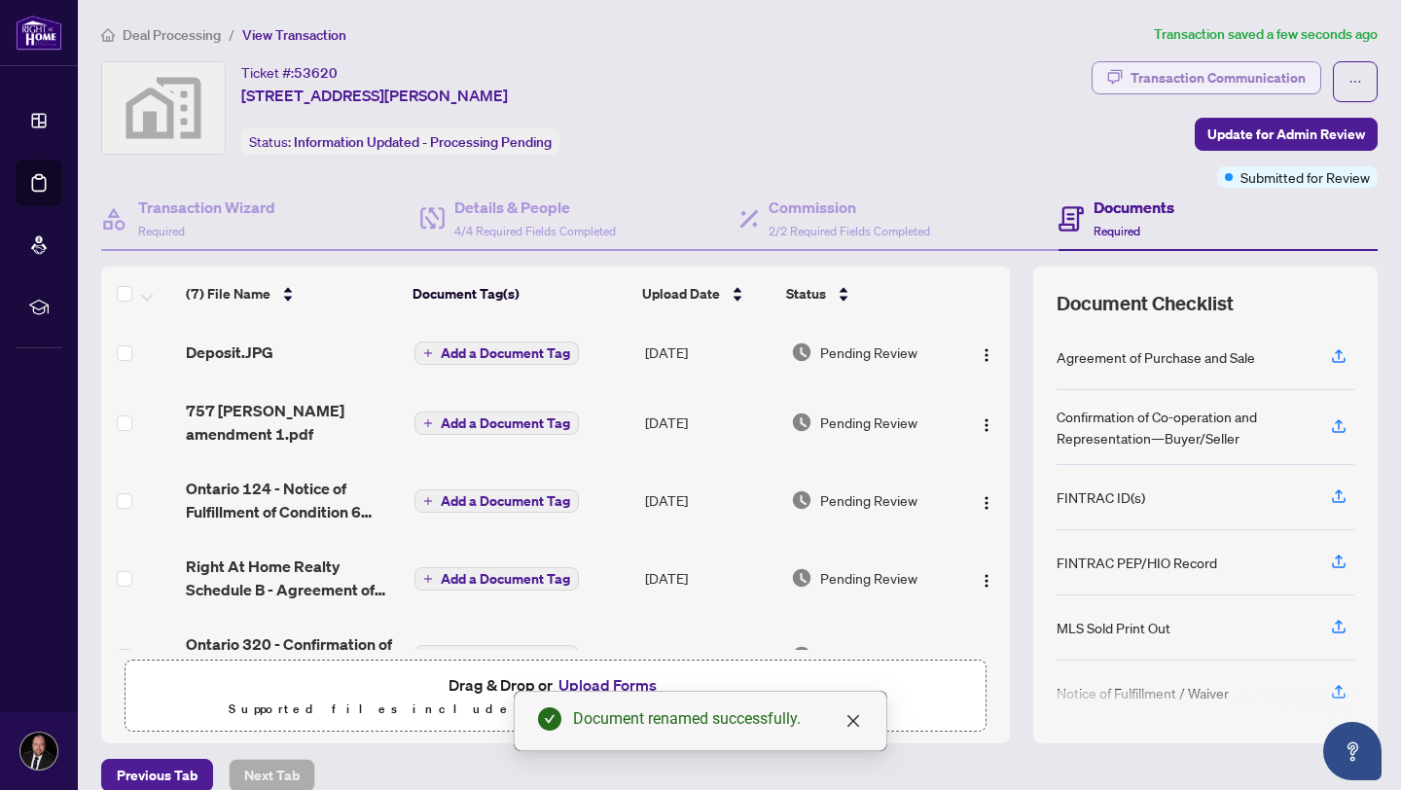
click at [1238, 84] on div "Transaction Communication" at bounding box center [1218, 77] width 175 height 31
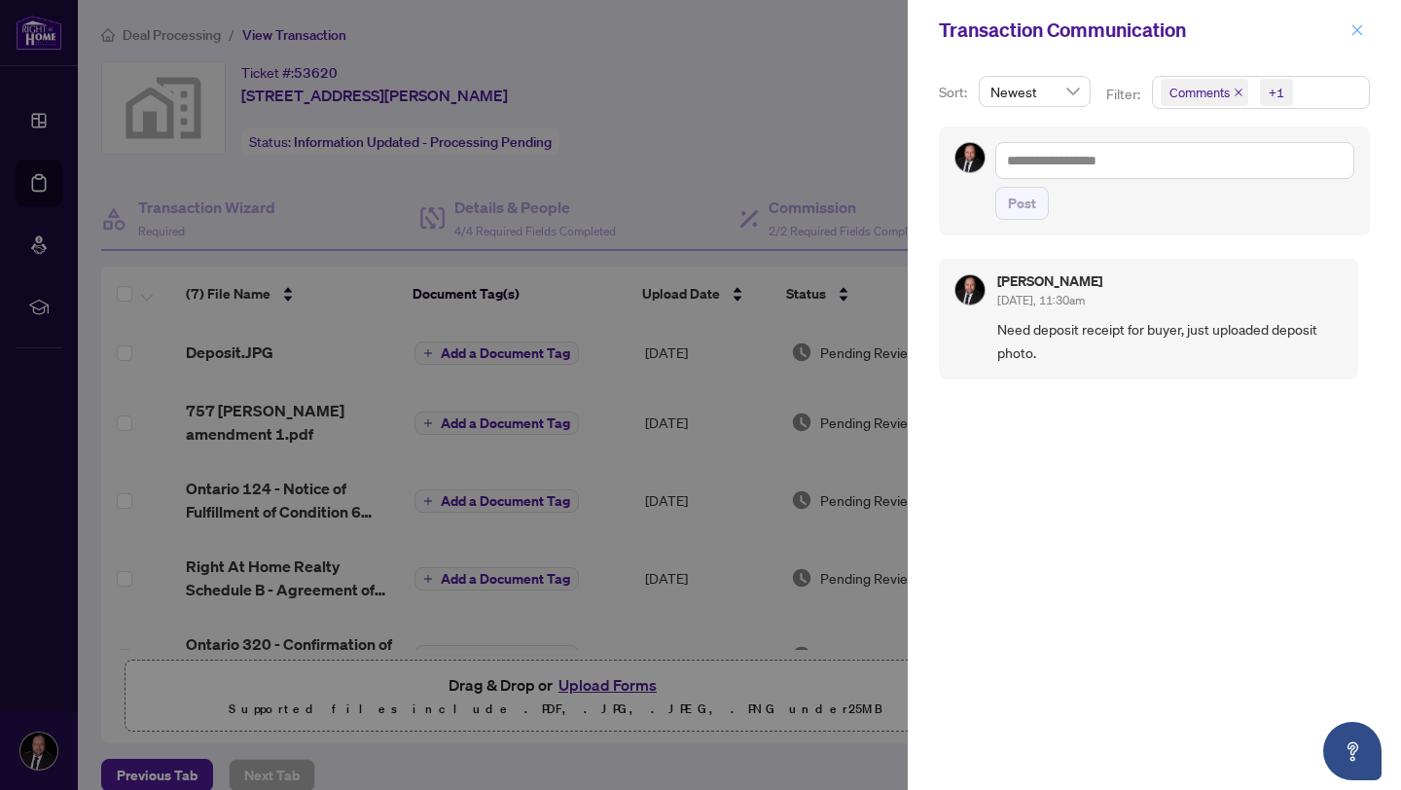
click at [1358, 28] on icon "close" at bounding box center [1358, 29] width 11 height 11
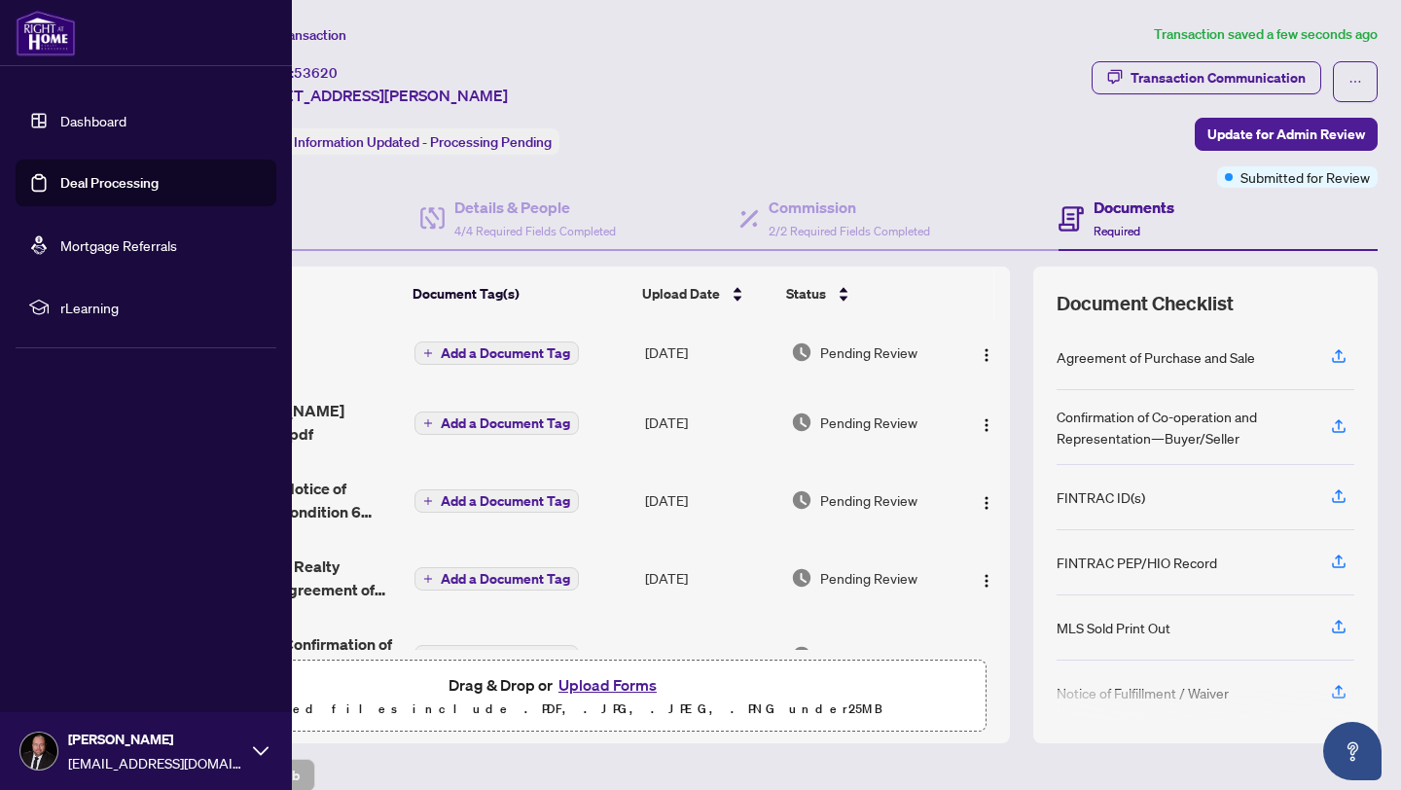
click at [60, 127] on link "Dashboard" at bounding box center [93, 121] width 66 height 18
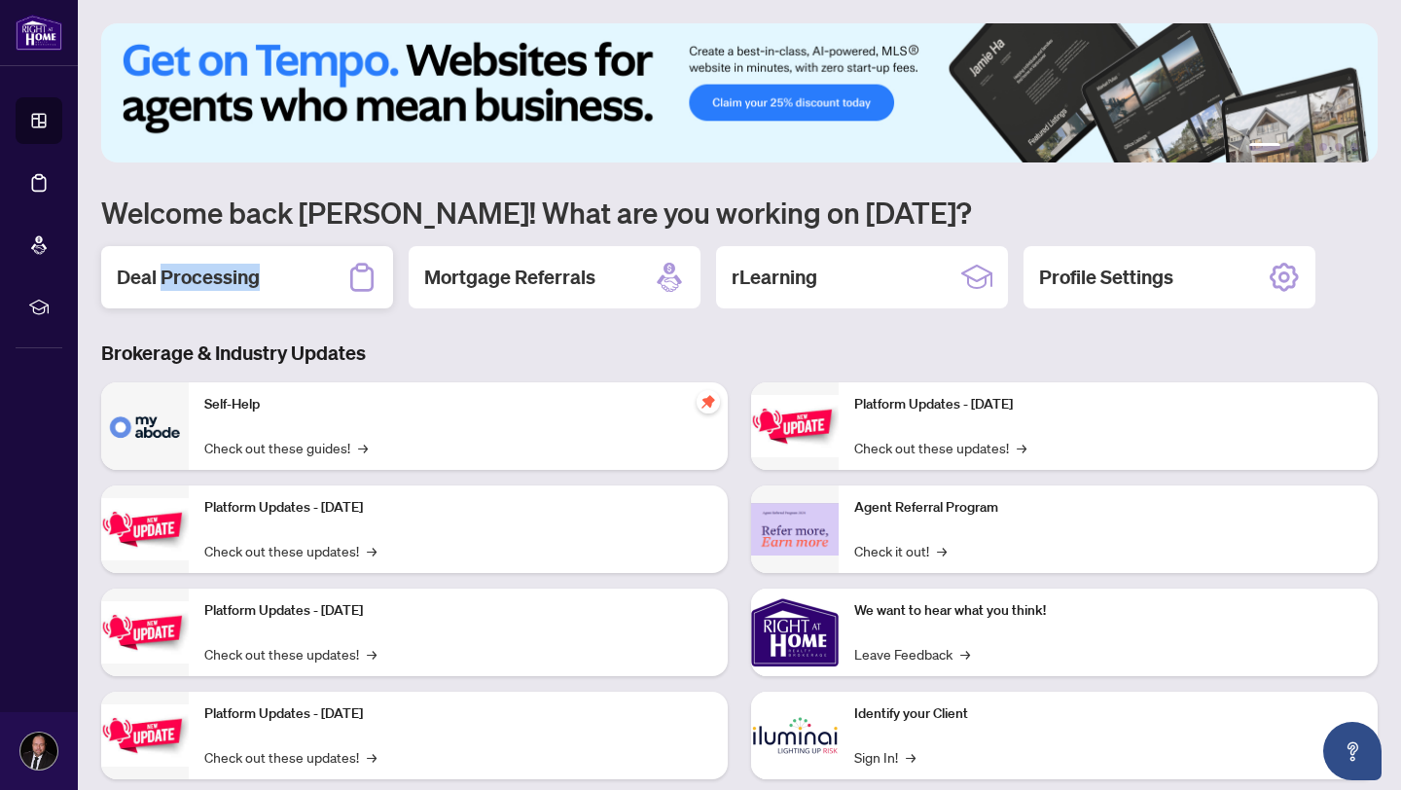
click at [207, 271] on h2 "Deal Processing" at bounding box center [188, 277] width 143 height 27
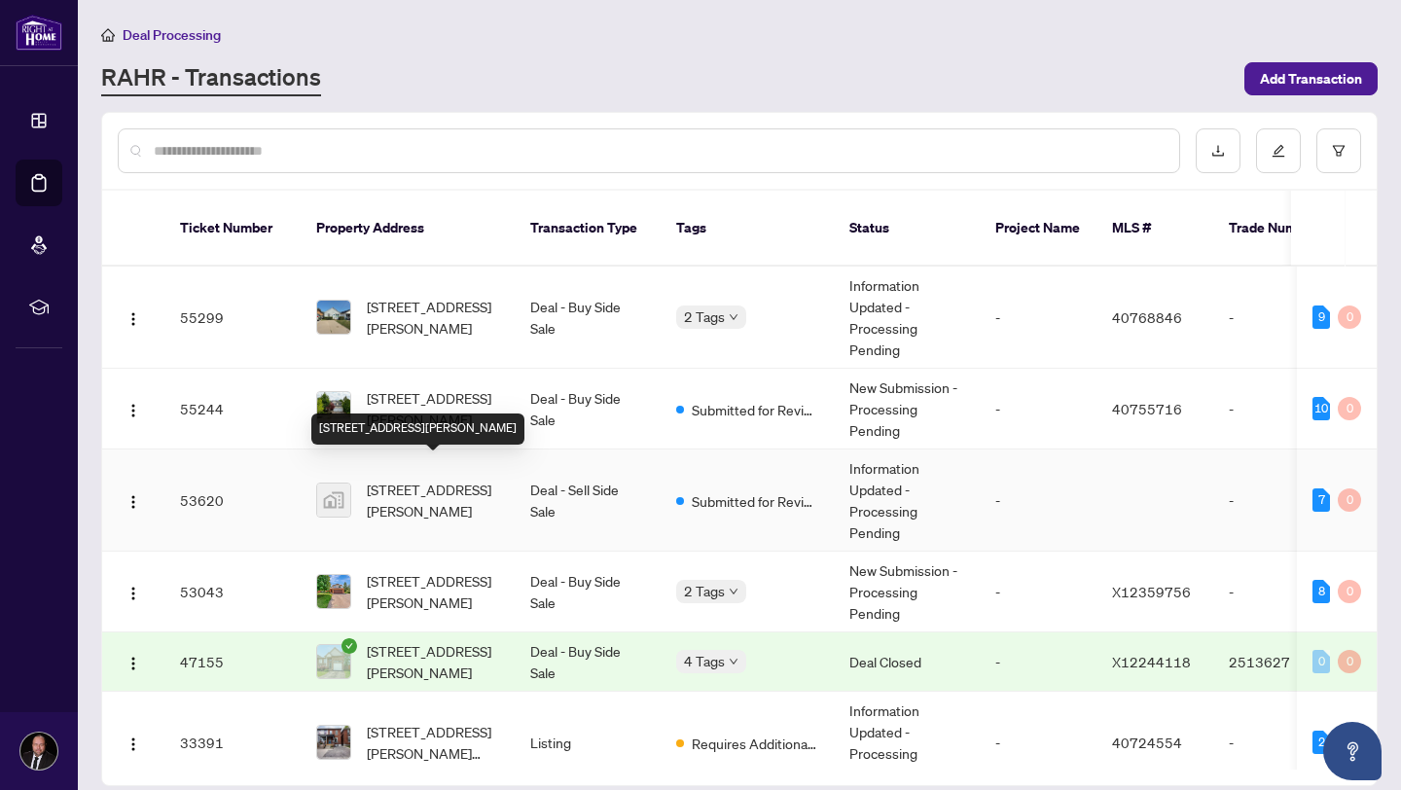
scroll to position [30, 0]
